Goal: Understand process/instructions

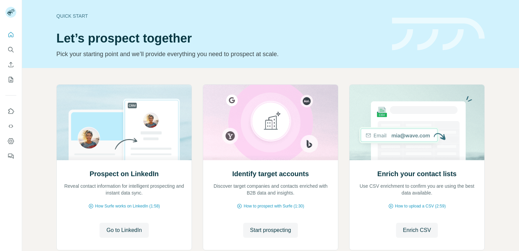
click at [69, 17] on div "Quick start" at bounding box center [220, 16] width 328 height 7
click at [62, 15] on div "Quick start" at bounding box center [220, 16] width 328 height 7
click at [64, 39] on h1 "Let’s prospect together" at bounding box center [220, 39] width 328 height 14
click at [123, 229] on span "Go to LinkedIn" at bounding box center [123, 230] width 35 height 8
